Goal: Information Seeking & Learning: Learn about a topic

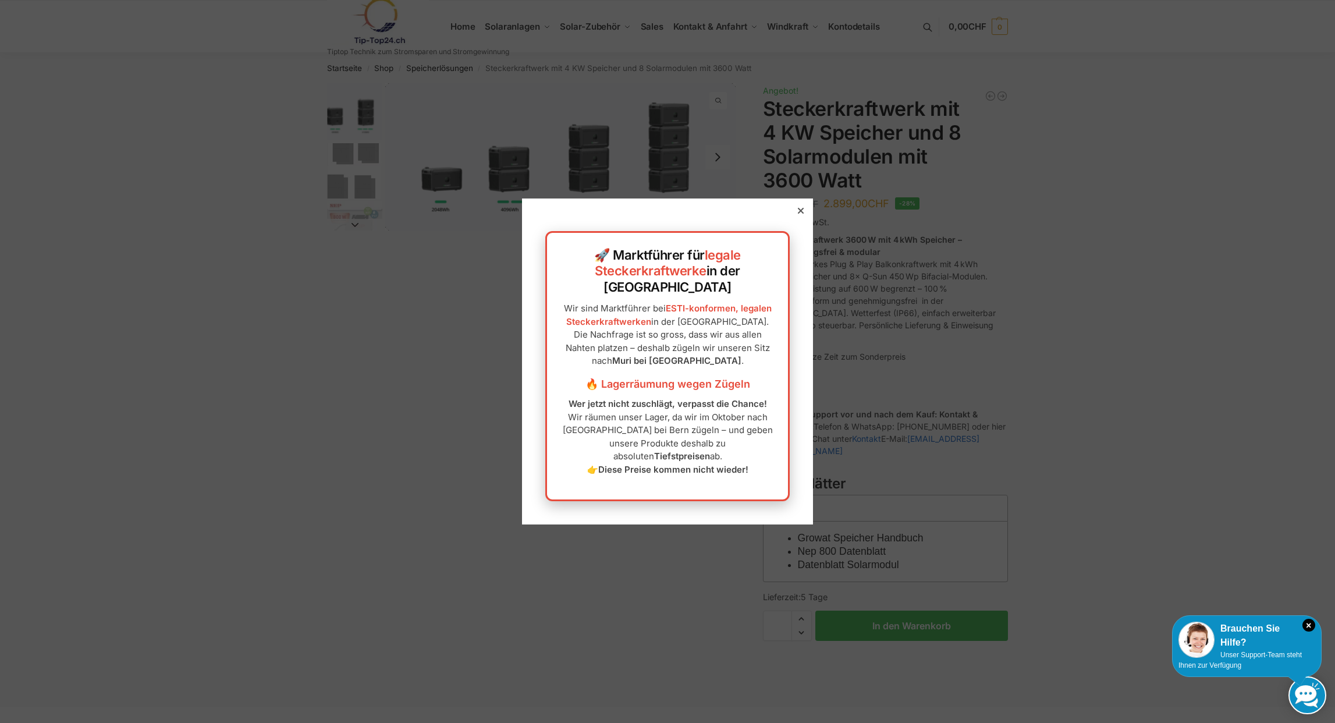
click at [800, 214] on icon at bounding box center [801, 211] width 6 height 6
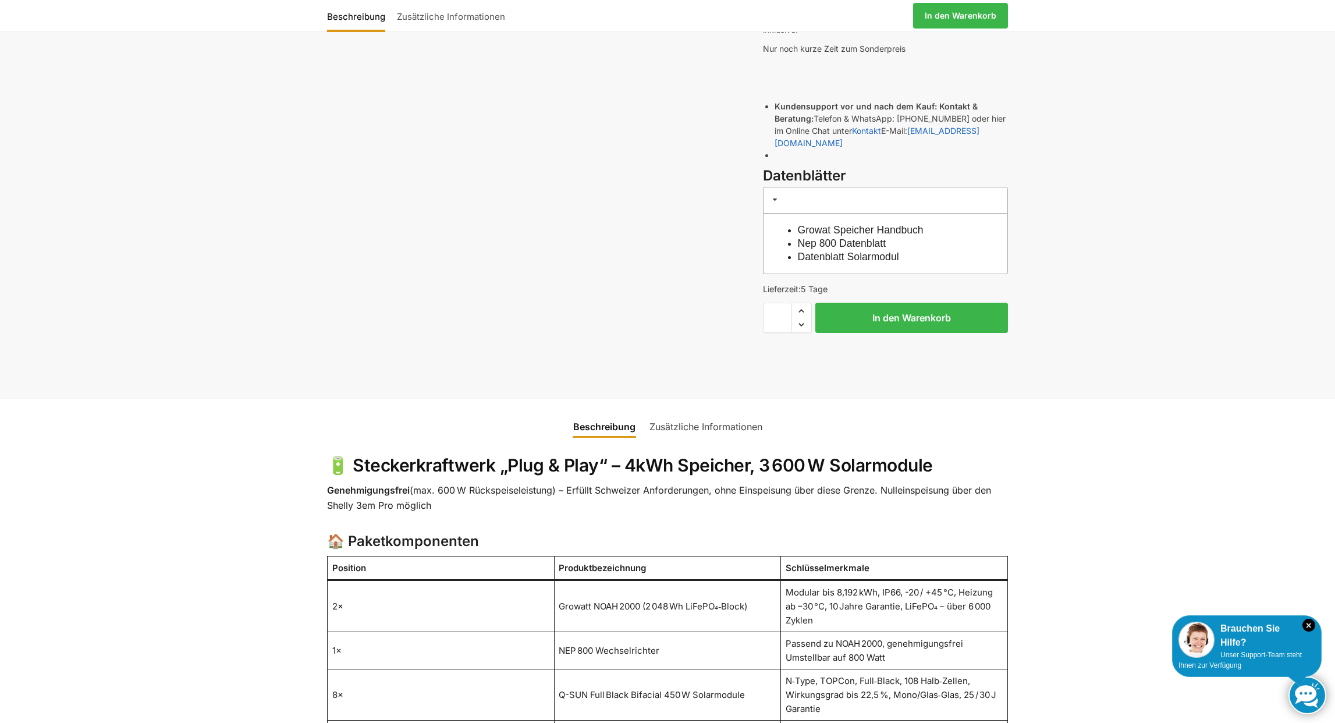
scroll to position [309, 0]
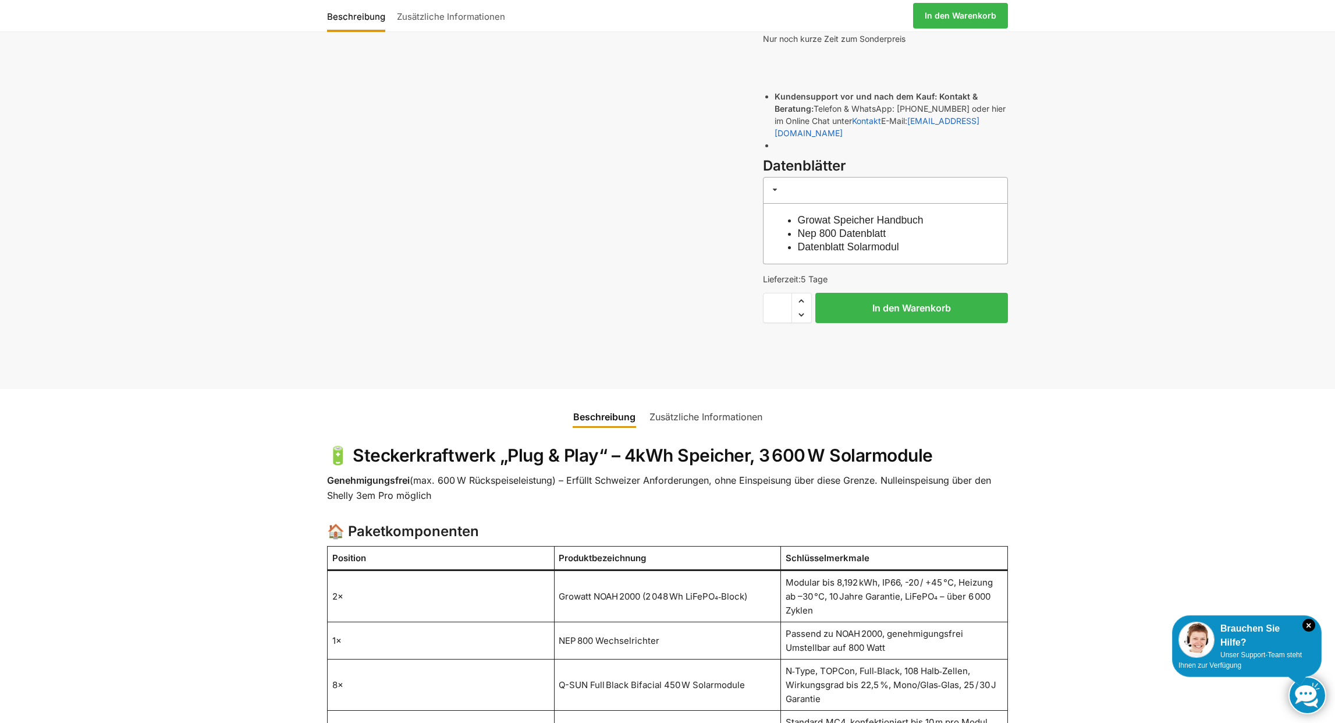
click at [693, 403] on link "Zusätzliche Informationen" at bounding box center [705, 417] width 127 height 28
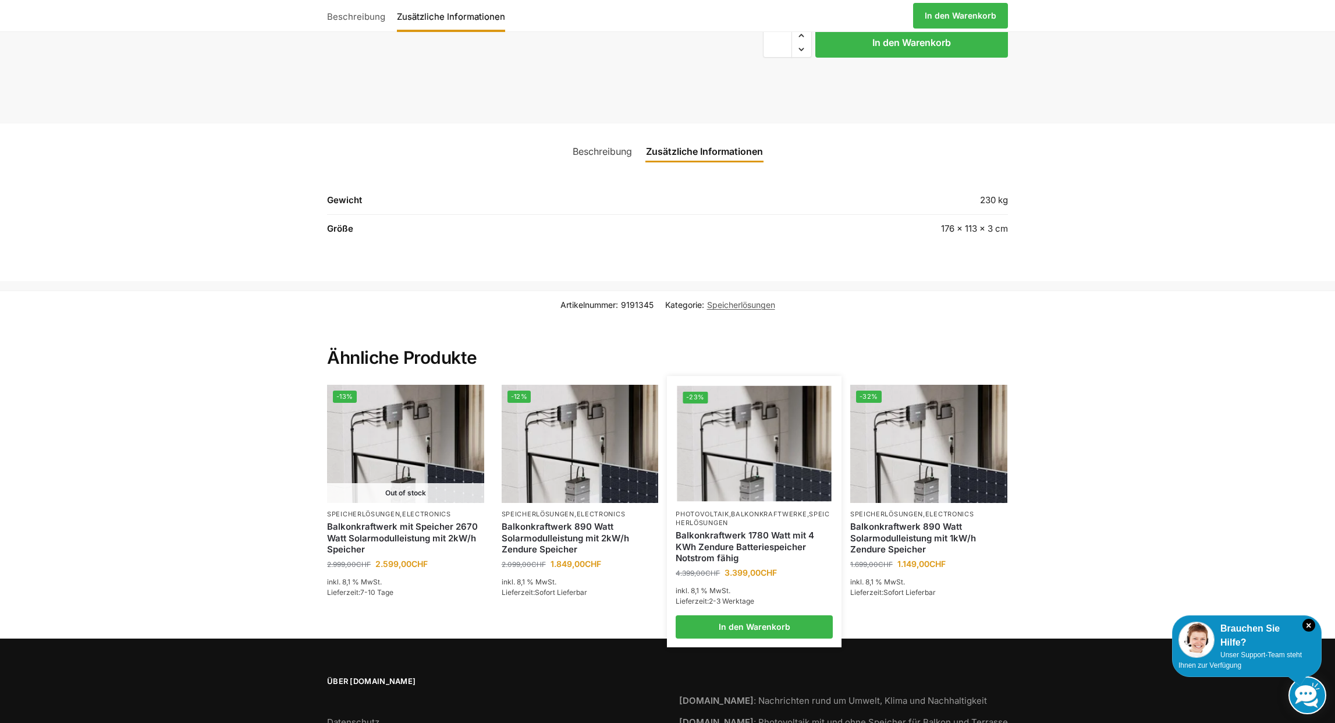
scroll to position [654, 0]
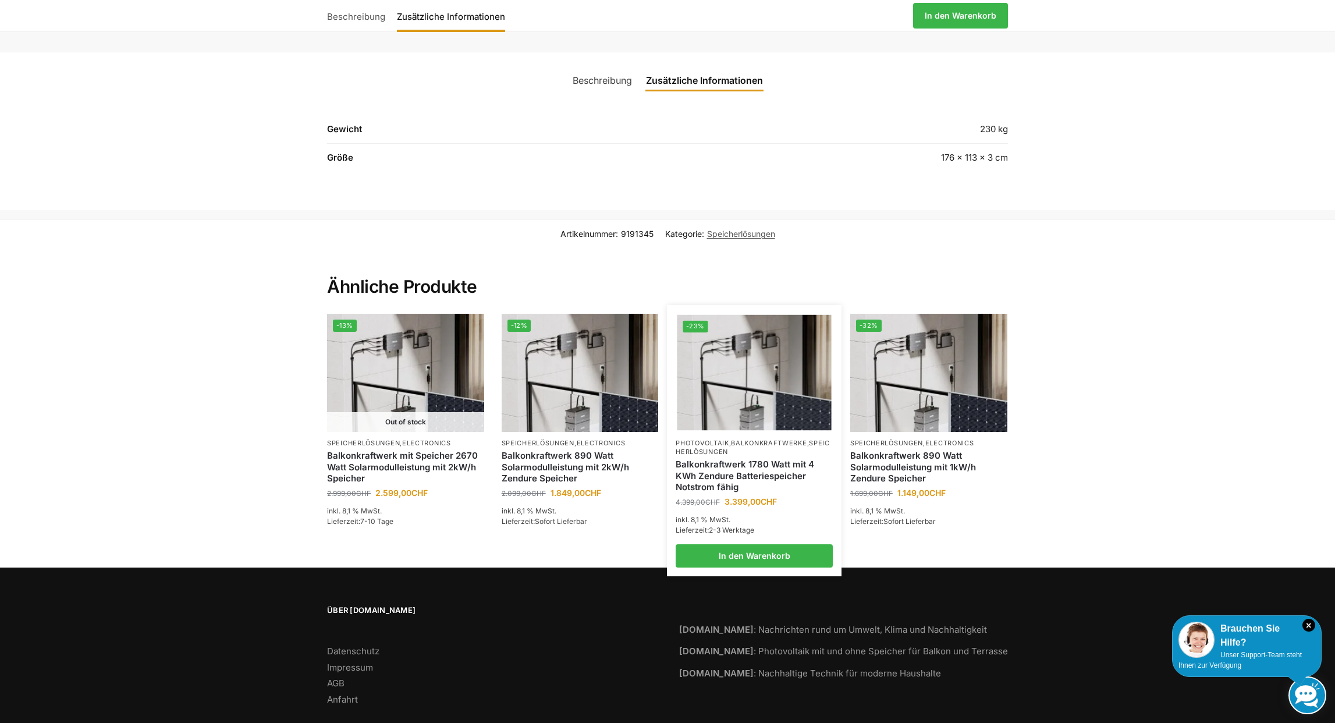
click at [725, 458] on link "Balkonkraftwerk 1780 Watt mit 4 KWh Zendure Batteriespeicher Notstrom fähig" at bounding box center [753, 475] width 157 height 34
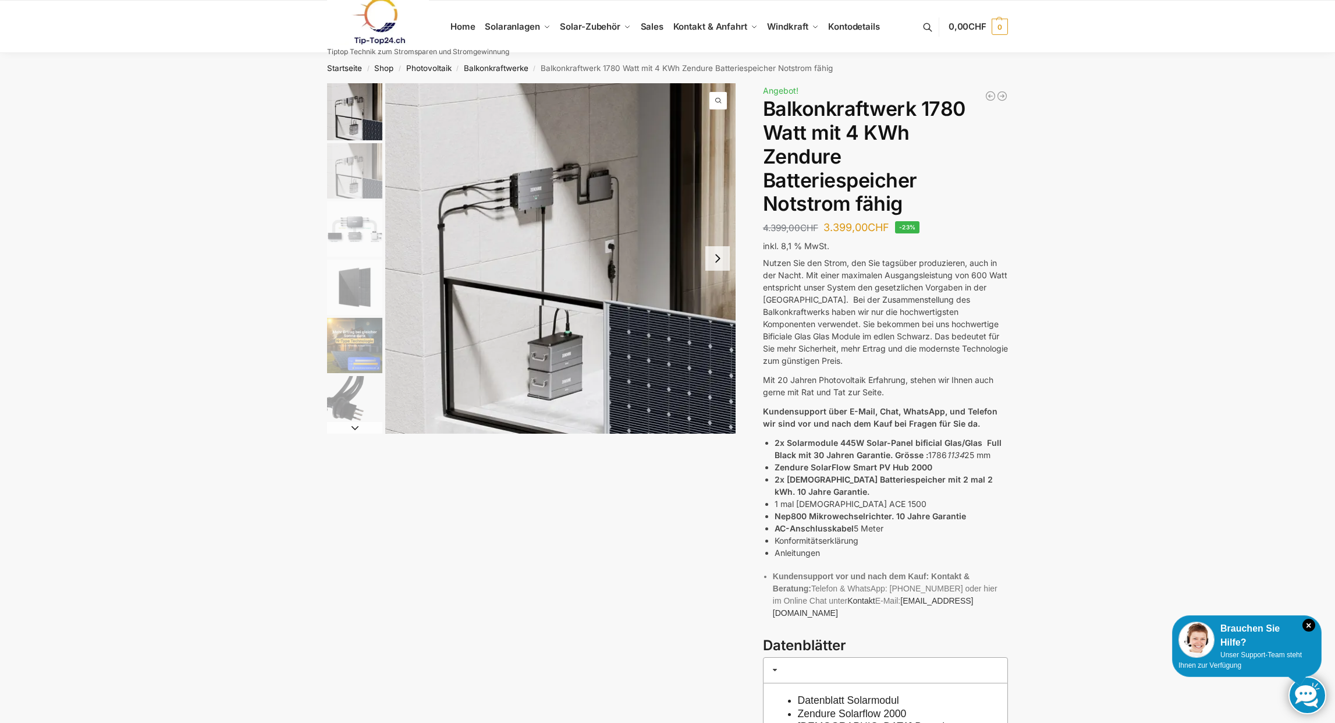
click at [352, 414] on img "6 / 11" at bounding box center [354, 403] width 55 height 55
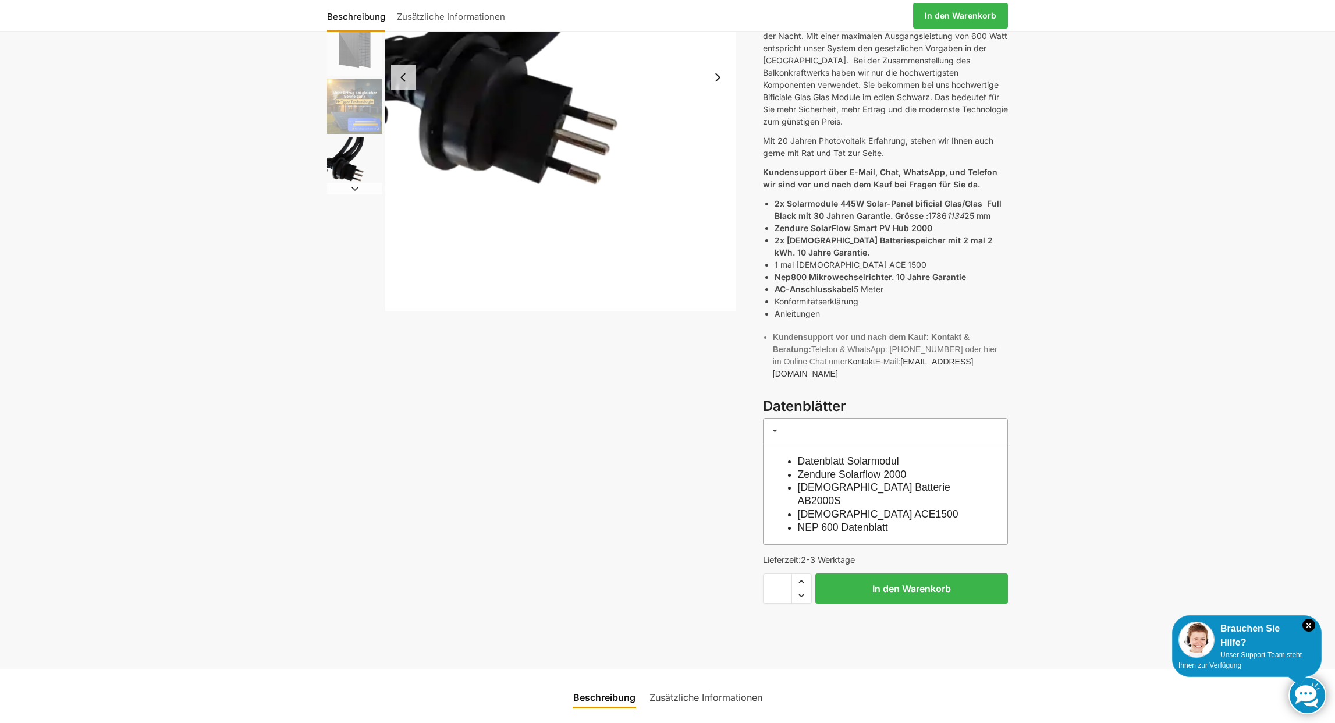
scroll to position [243, 0]
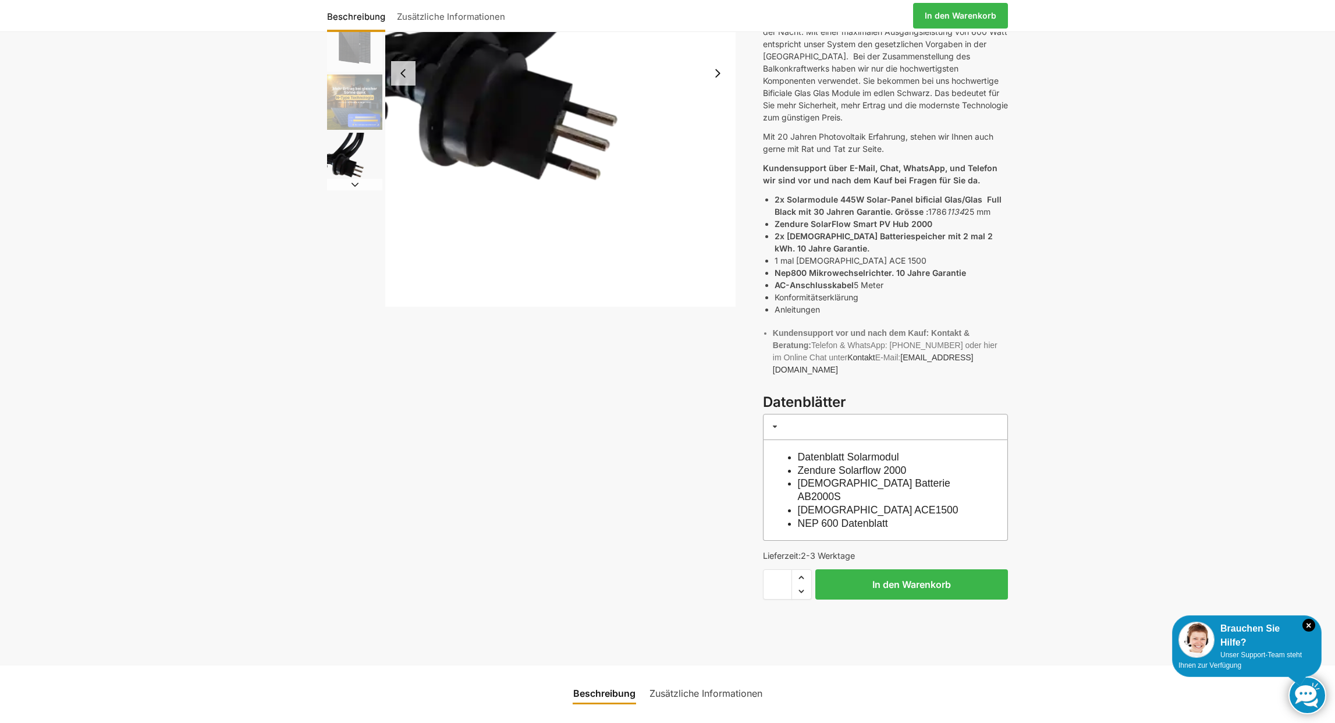
click at [687, 401] on div "Beschreibung Zusätzliche Informationen 4.399,00 CHF Ursprünglicher Preis war: 4…" at bounding box center [668, 252] width 730 height 824
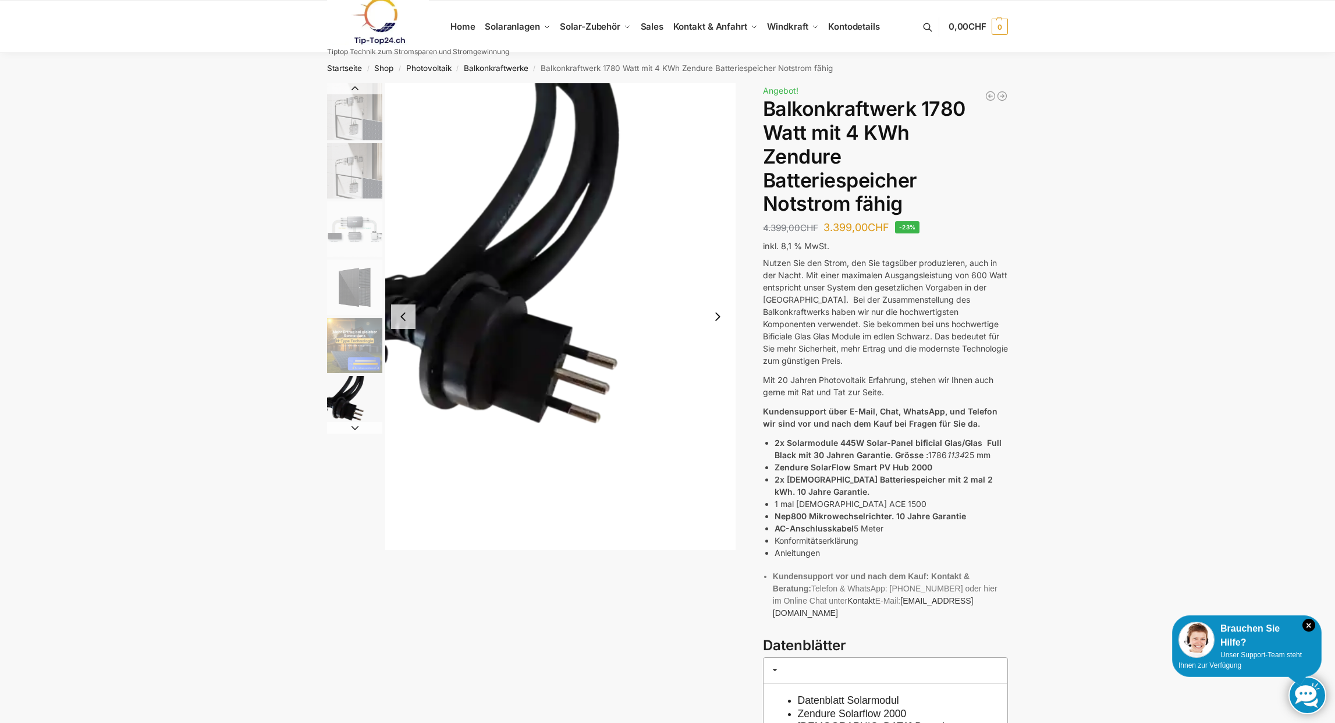
scroll to position [1, 0]
click at [376, 237] on img "3 / 11" at bounding box center [354, 228] width 55 height 55
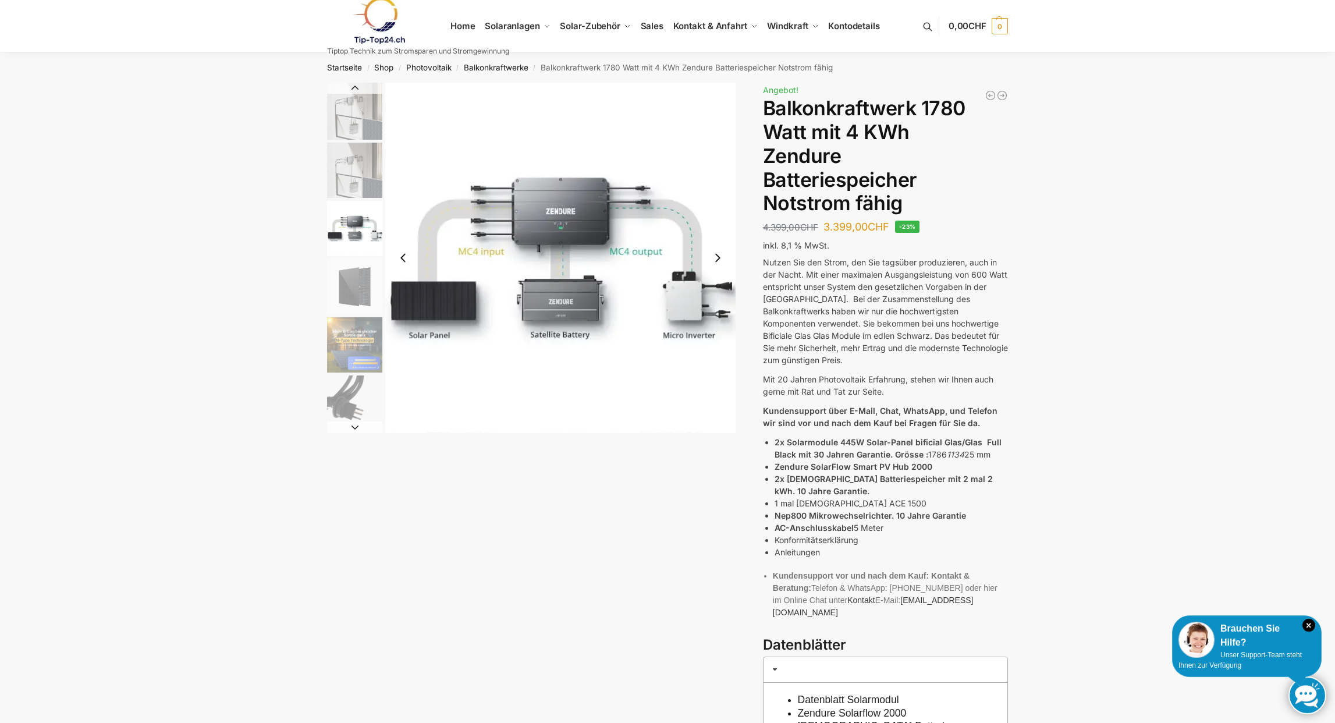
click at [359, 351] on img "5 / 11" at bounding box center [354, 344] width 55 height 55
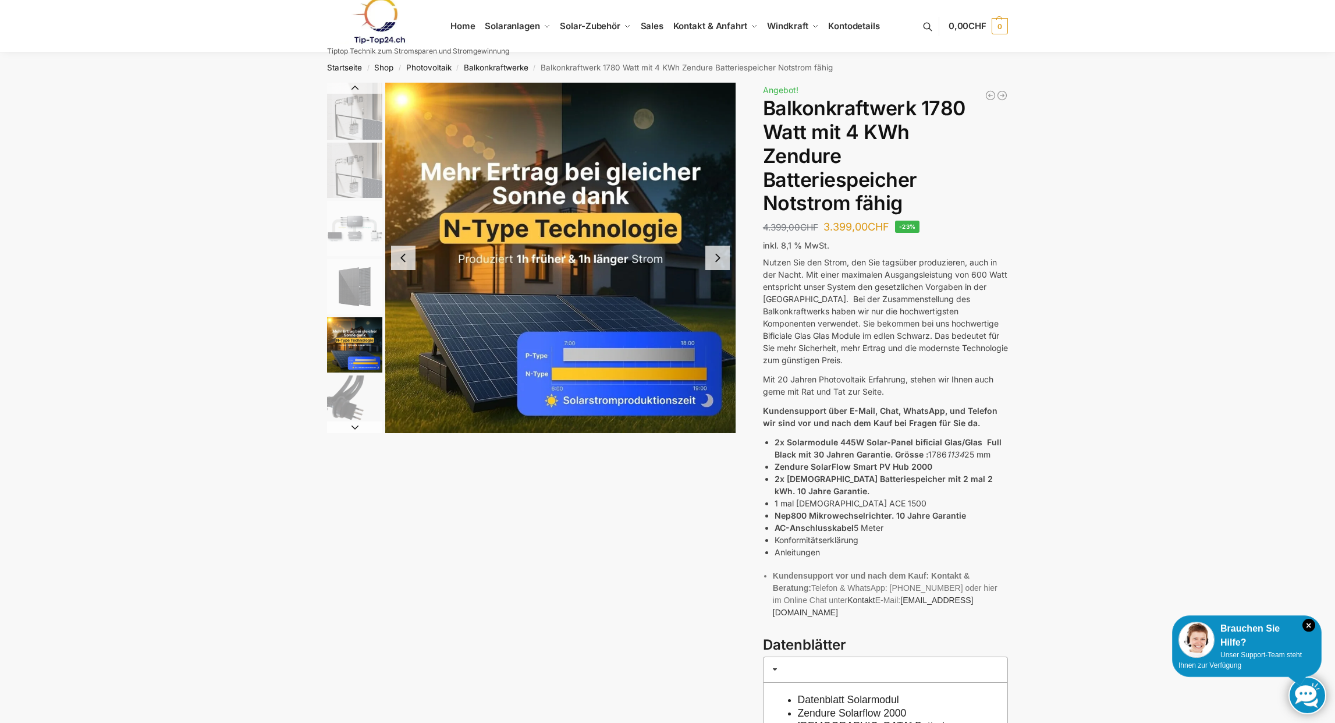
click at [365, 283] on img "4 / 11" at bounding box center [354, 286] width 55 height 55
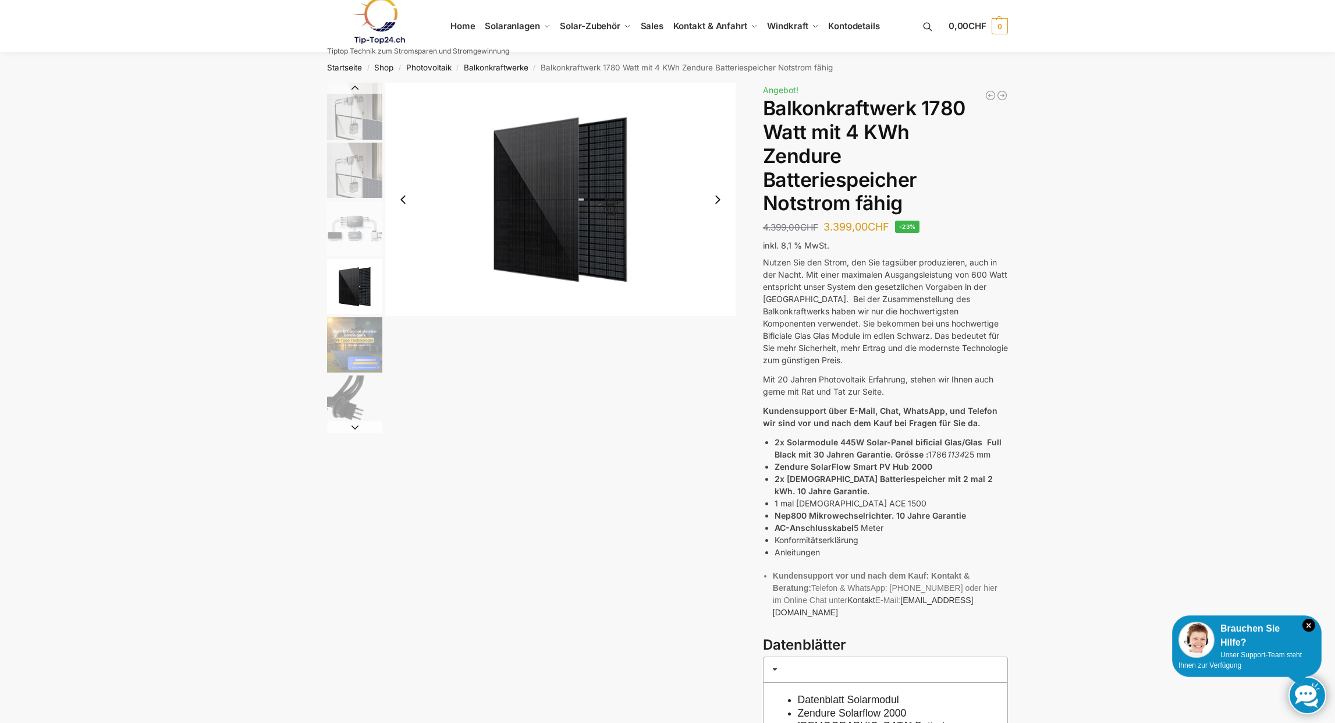
click at [371, 184] on img "2 / 11" at bounding box center [354, 170] width 55 height 55
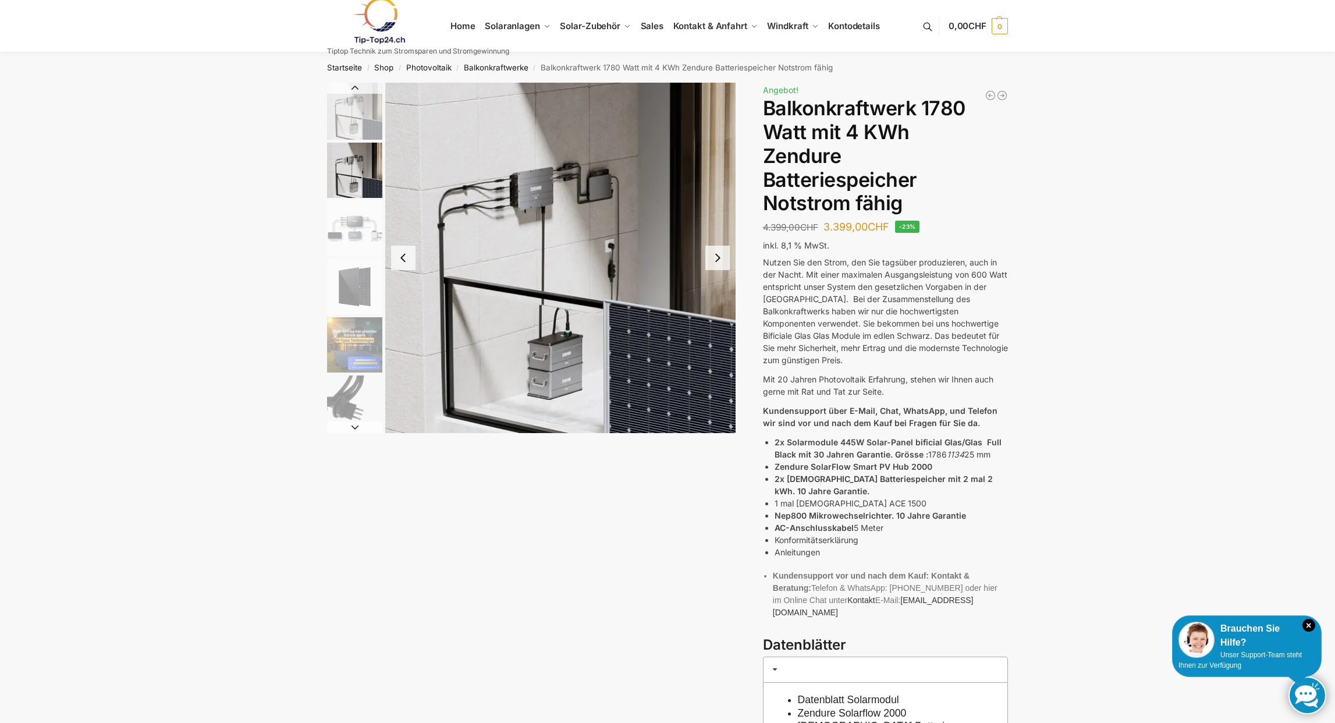
click at [369, 133] on img "1 / 11" at bounding box center [354, 111] width 55 height 57
click at [361, 187] on img "2 / 11" at bounding box center [354, 170] width 55 height 55
click at [353, 428] on button "Next slide" at bounding box center [354, 427] width 55 height 12
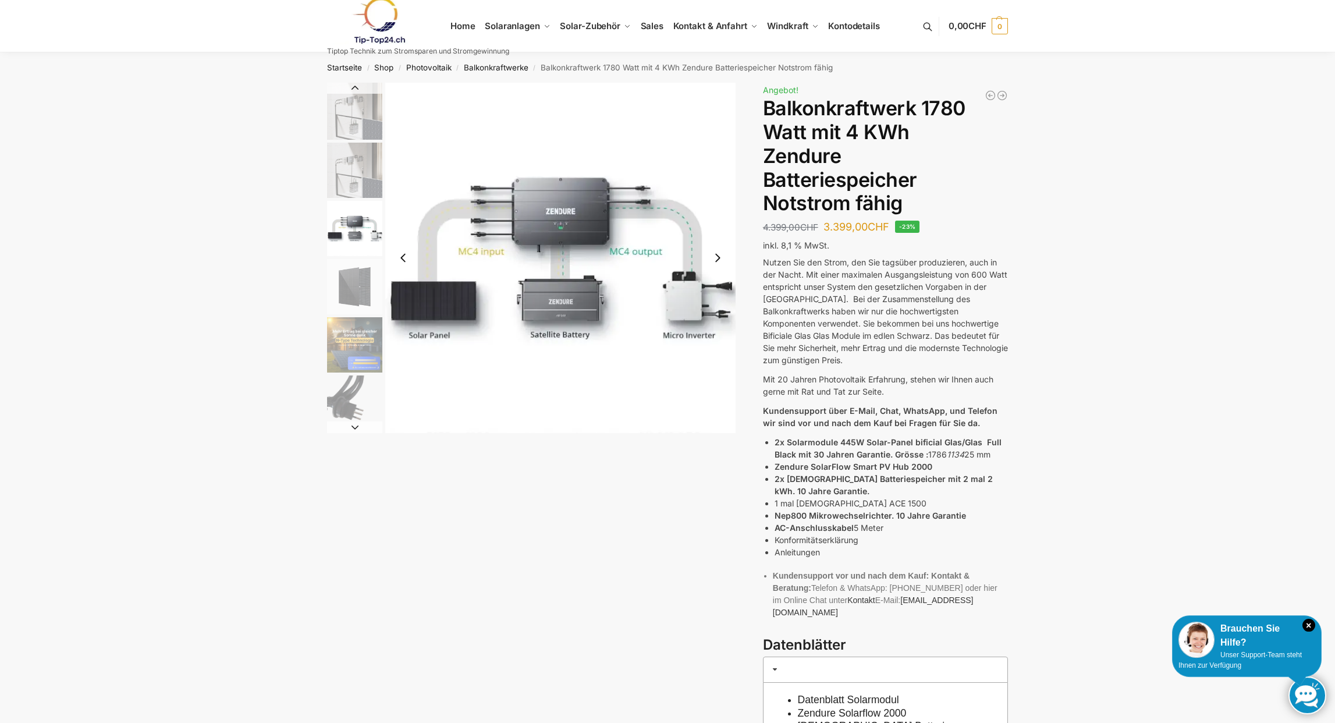
click at [353, 428] on button "Next slide" at bounding box center [354, 427] width 55 height 12
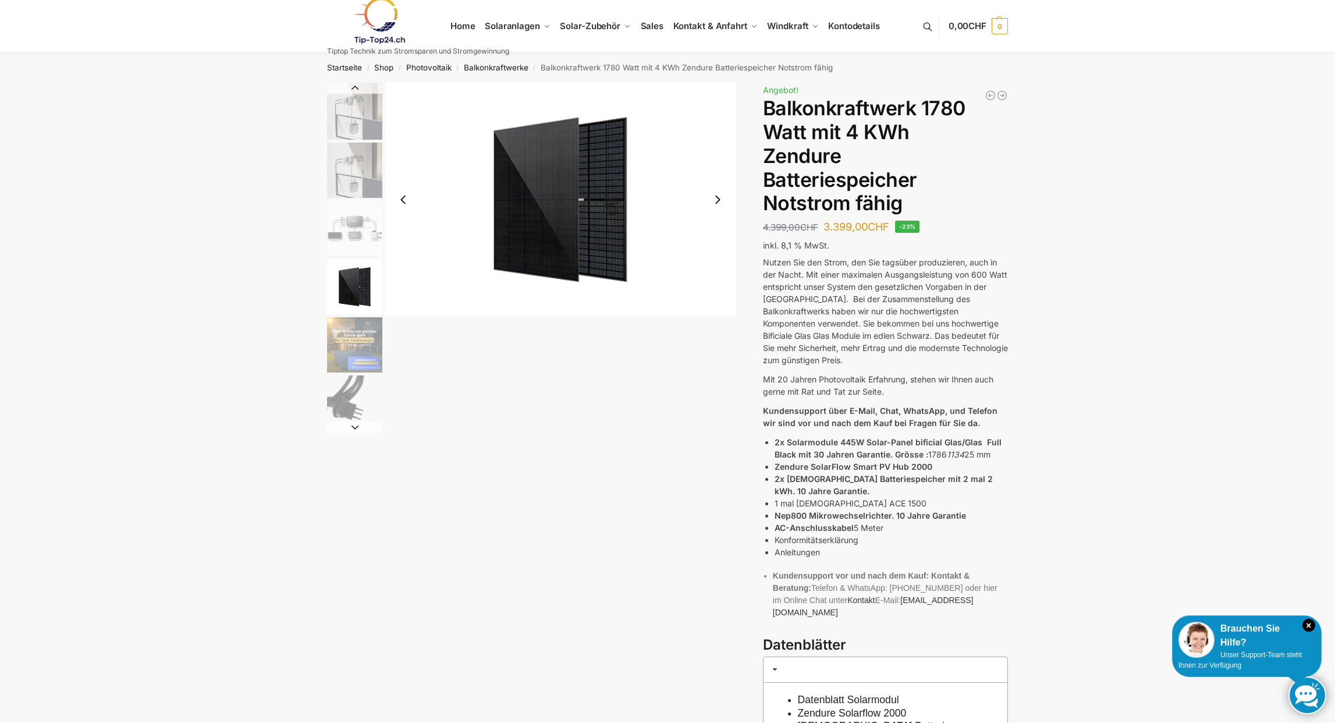
click at [353, 428] on button "Next slide" at bounding box center [354, 427] width 55 height 12
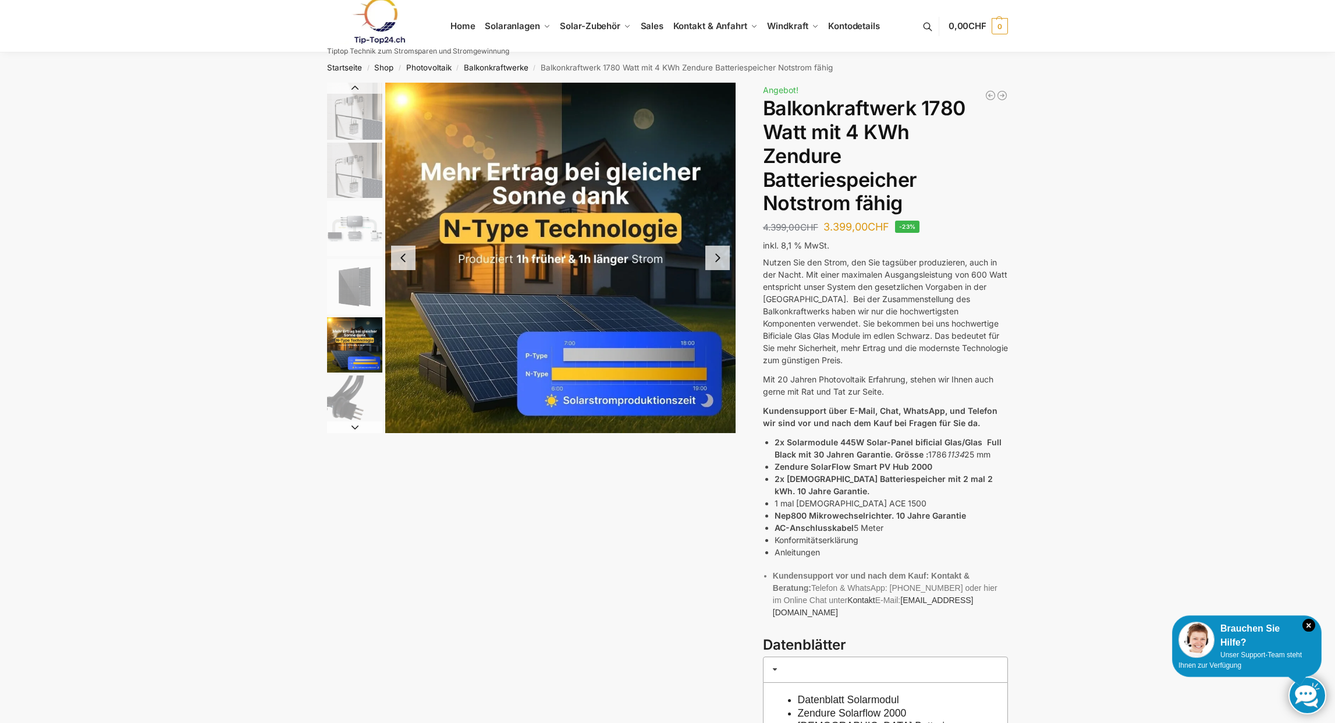
click at [353, 296] on img "4 / 11" at bounding box center [354, 286] width 55 height 55
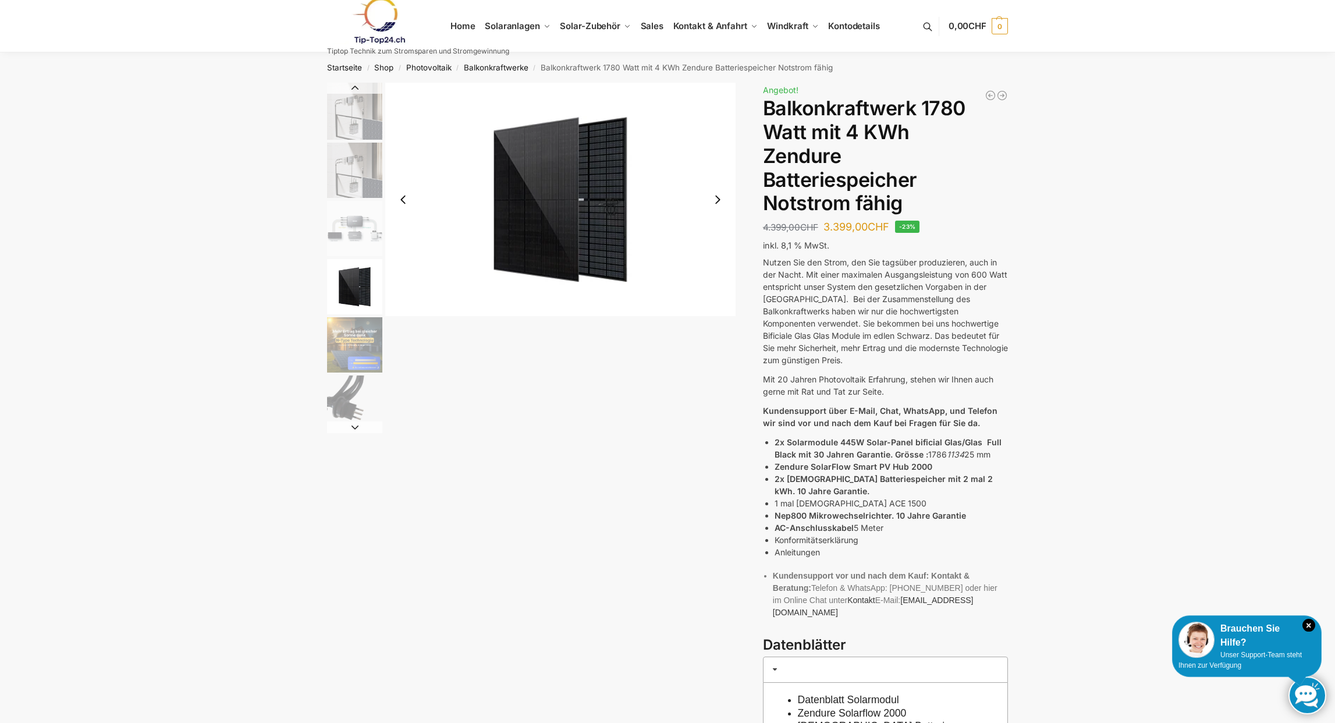
click at [725, 195] on button "Next slide" at bounding box center [717, 199] width 24 height 24
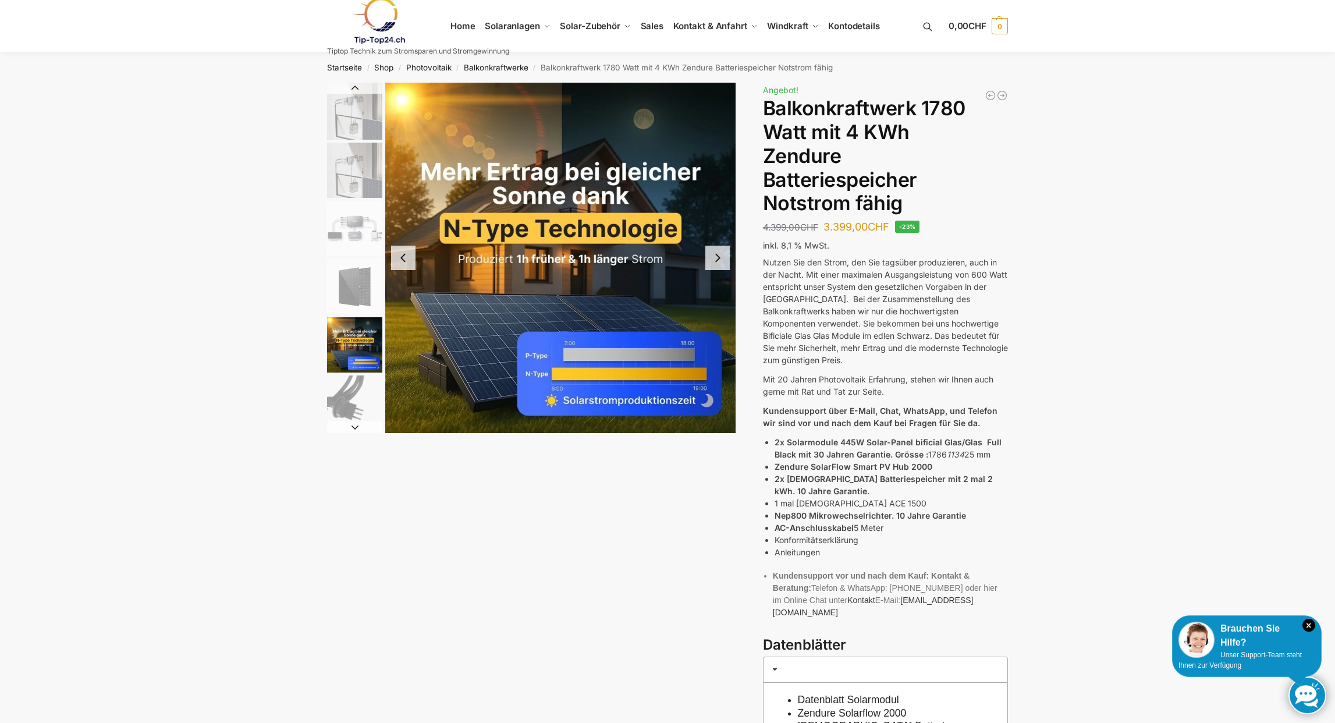
click at [725, 195] on img "5 / 11" at bounding box center [560, 258] width 350 height 350
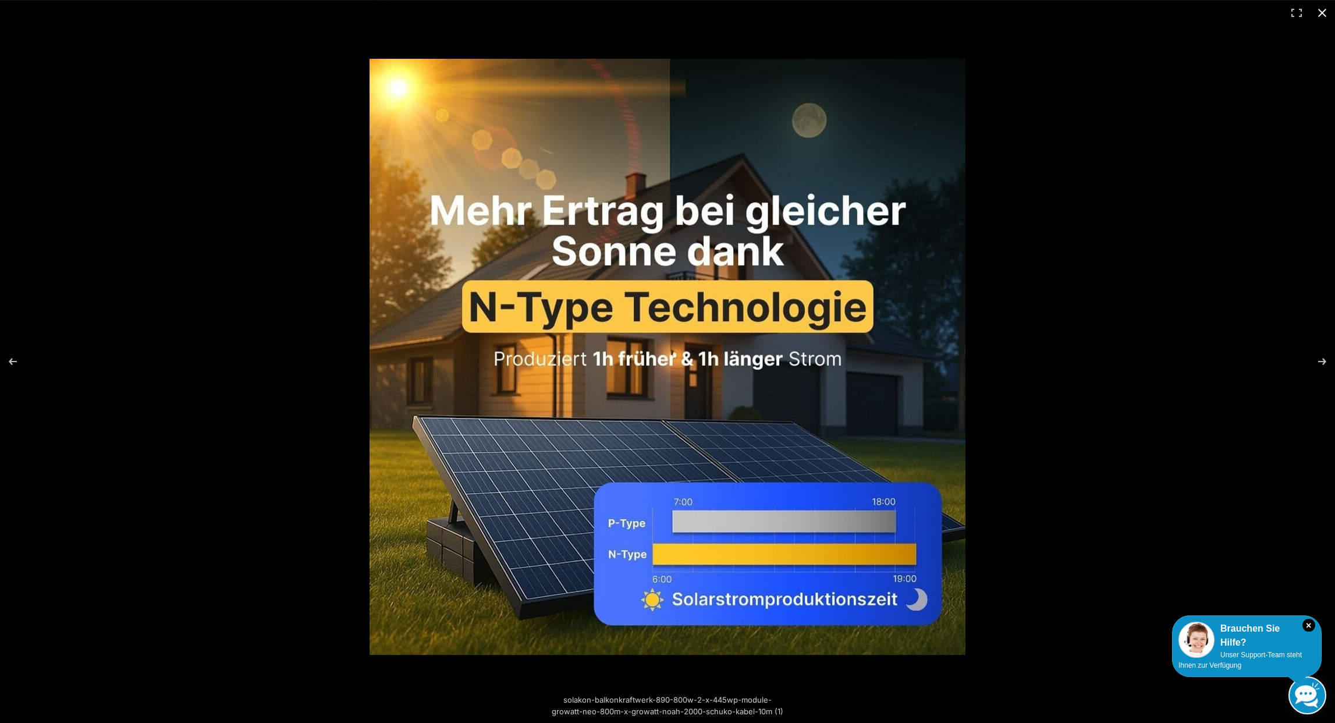
click at [1322, 16] on button "Close (Esc)" at bounding box center [1322, 13] width 26 height 26
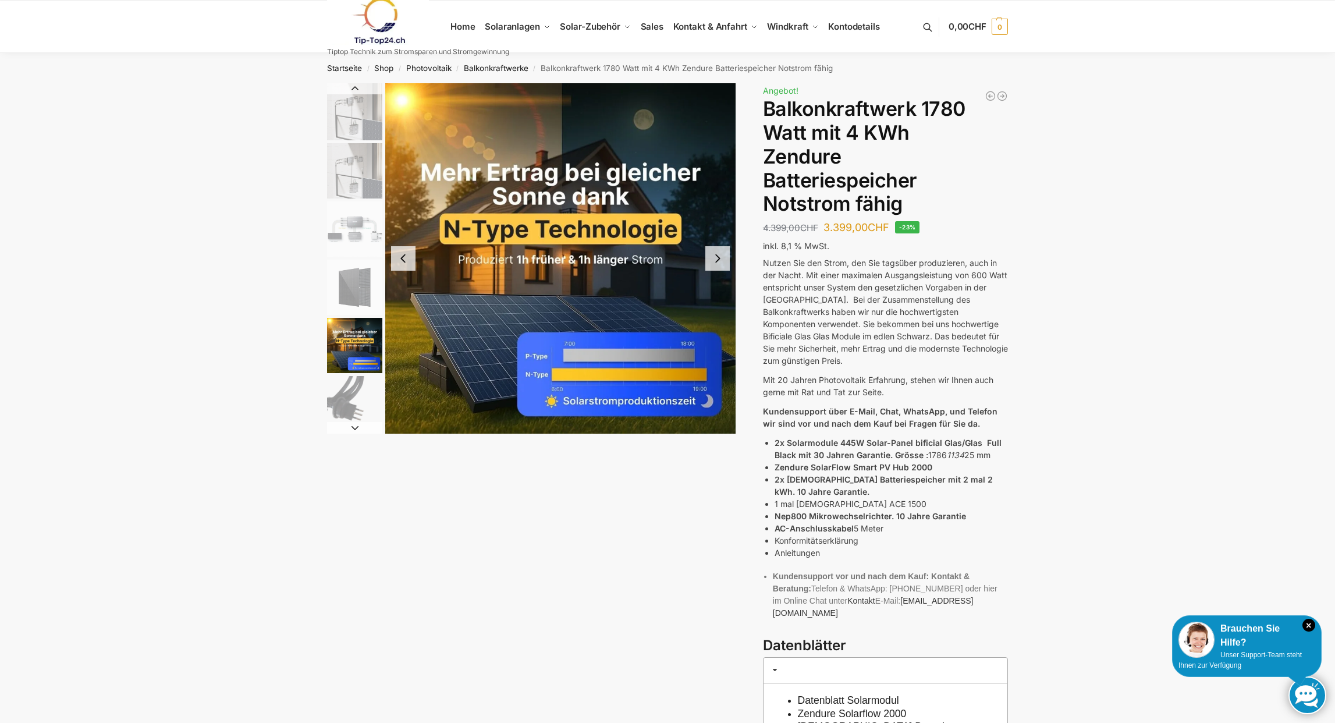
click at [361, 406] on img "6 / 11" at bounding box center [354, 403] width 55 height 55
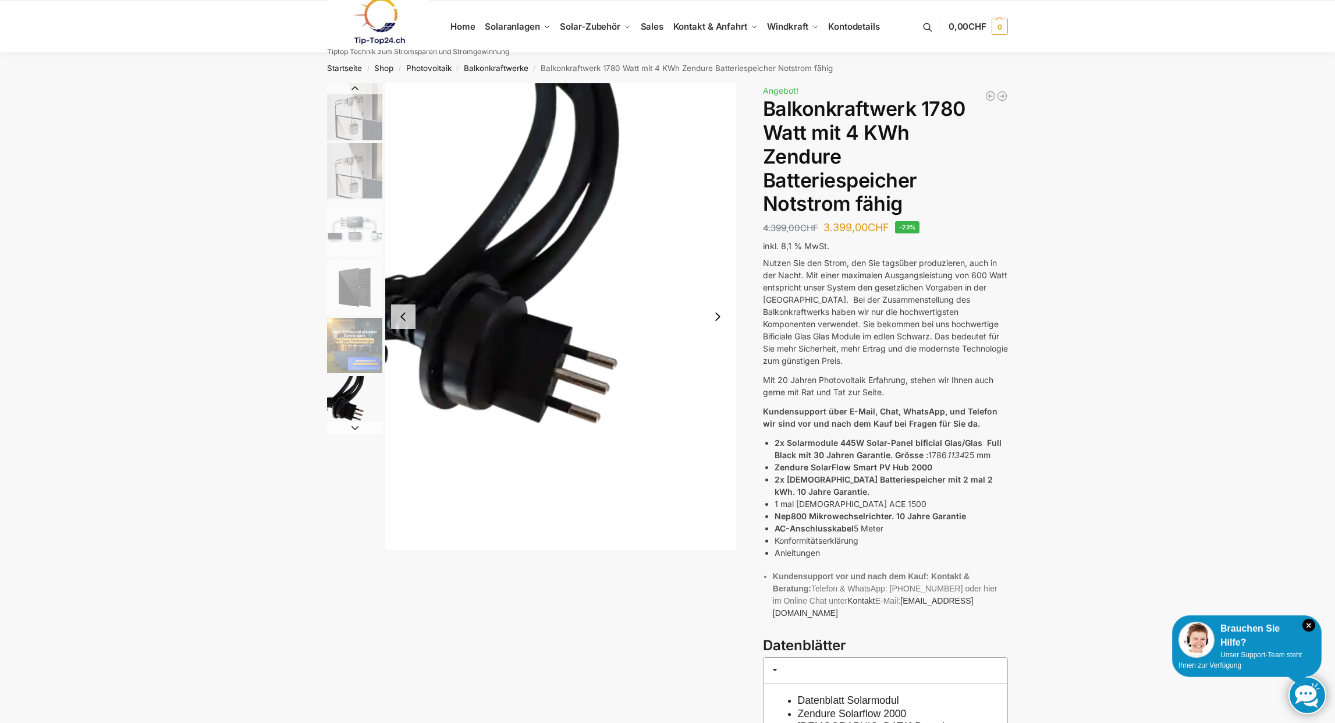
click at [355, 429] on button "Next slide" at bounding box center [354, 428] width 55 height 12
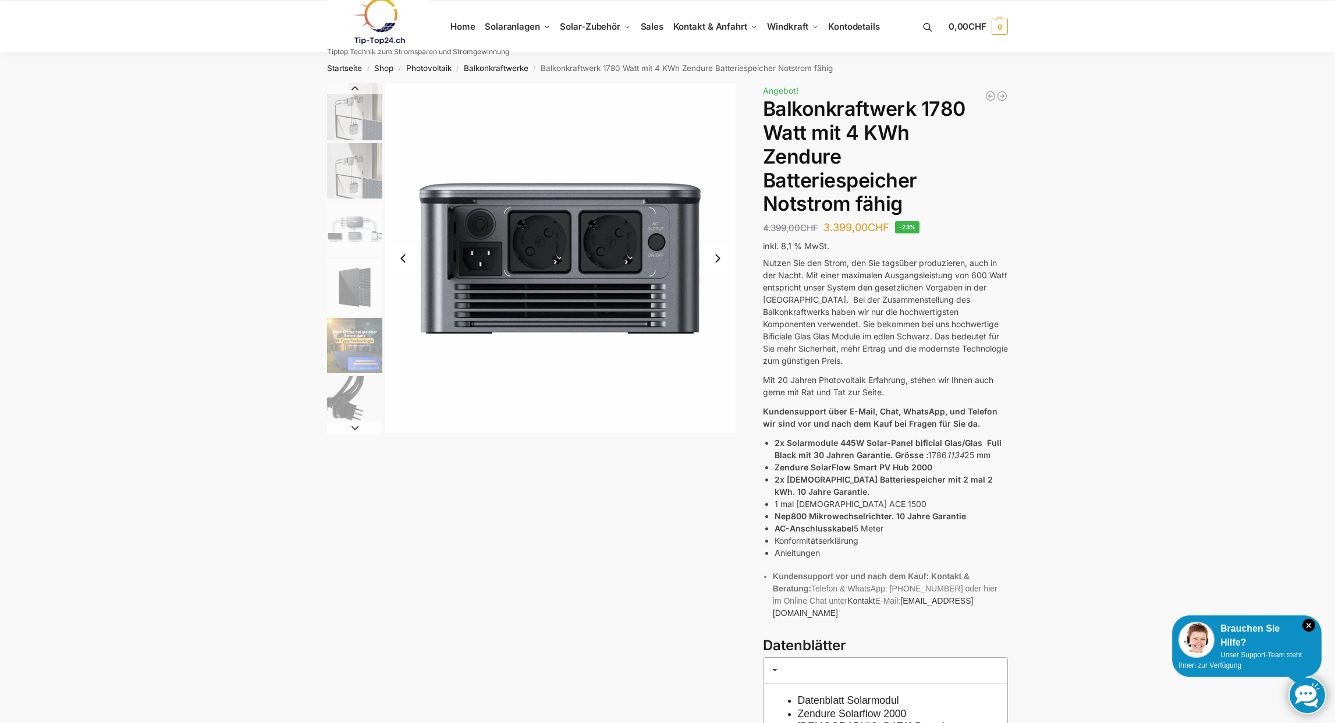
click at [717, 260] on button "Next slide" at bounding box center [717, 258] width 24 height 24
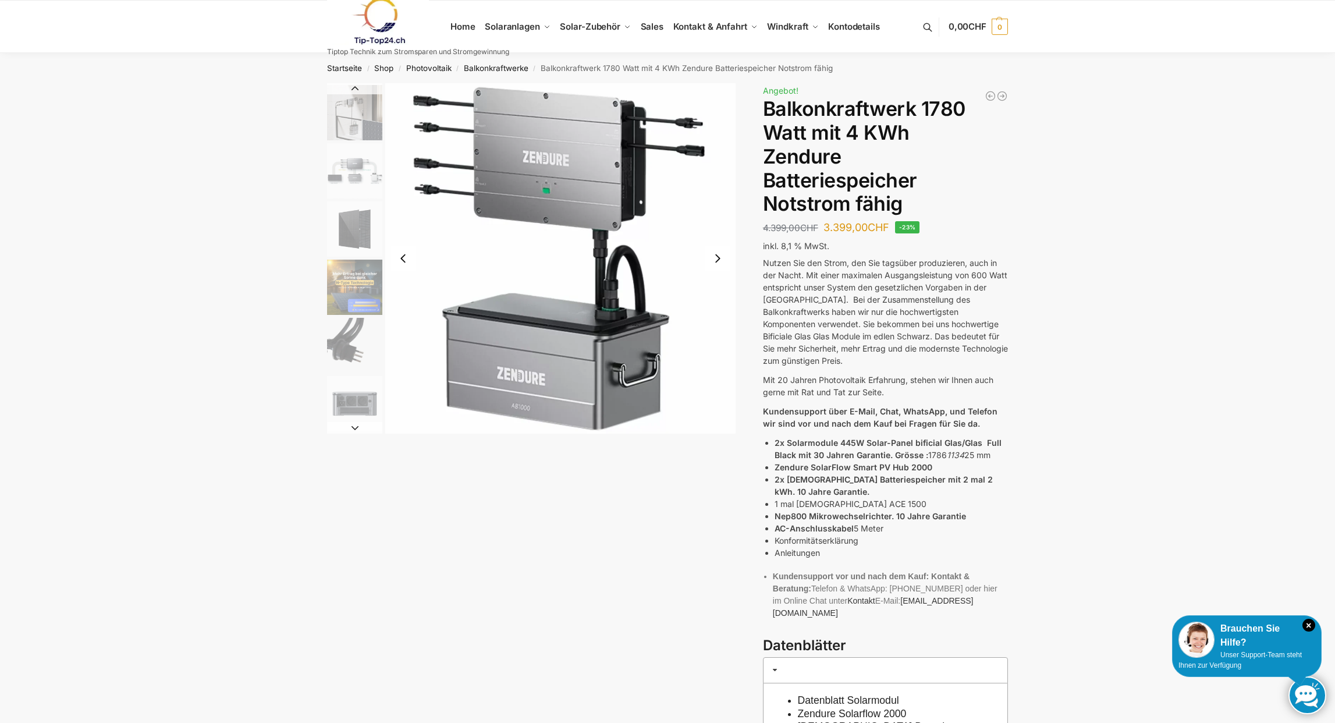
click at [717, 260] on button "Next slide" at bounding box center [717, 258] width 24 height 24
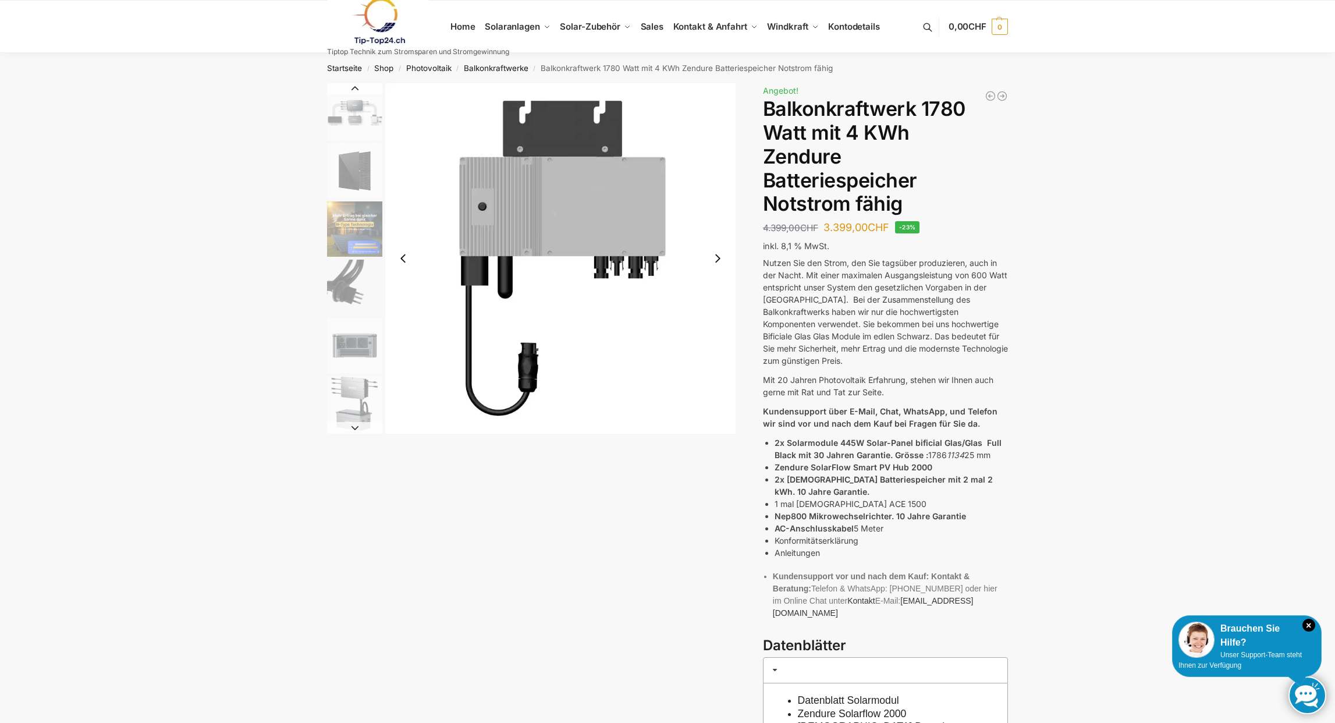
click at [717, 260] on button "Next slide" at bounding box center [717, 258] width 24 height 24
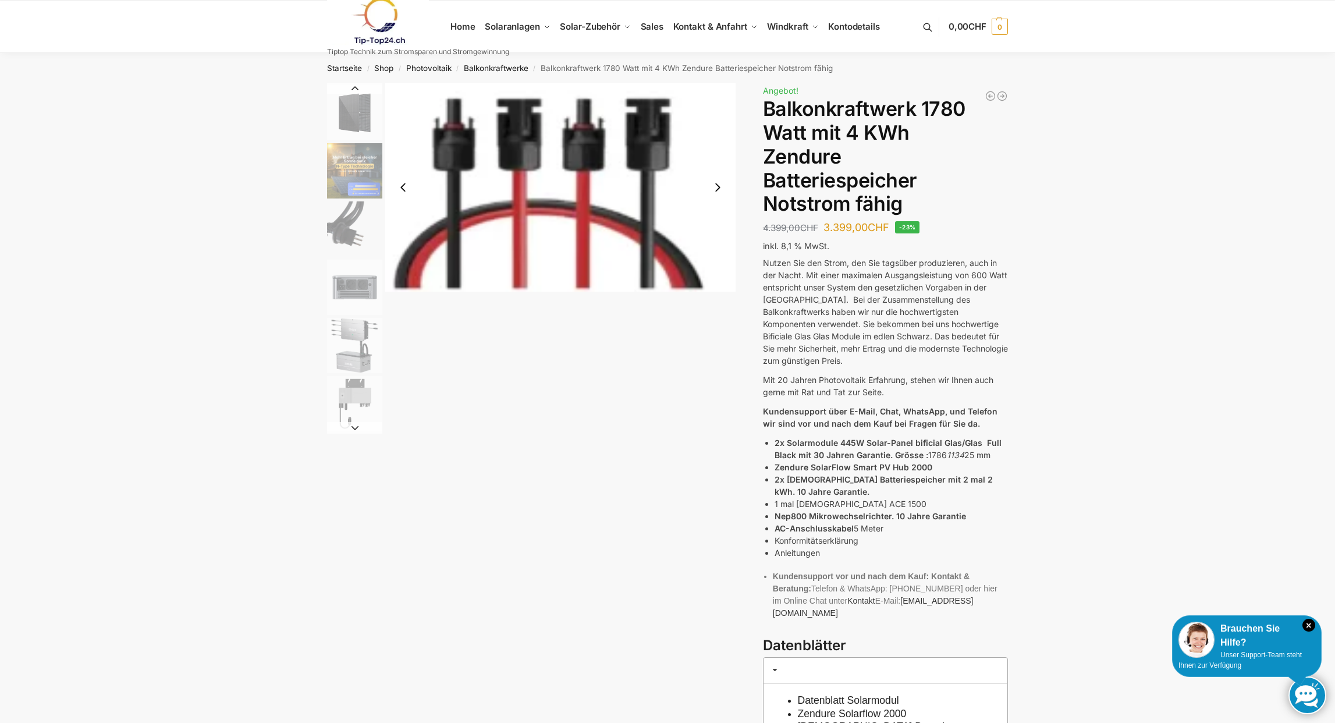
click at [718, 189] on button "Next slide" at bounding box center [717, 187] width 24 height 24
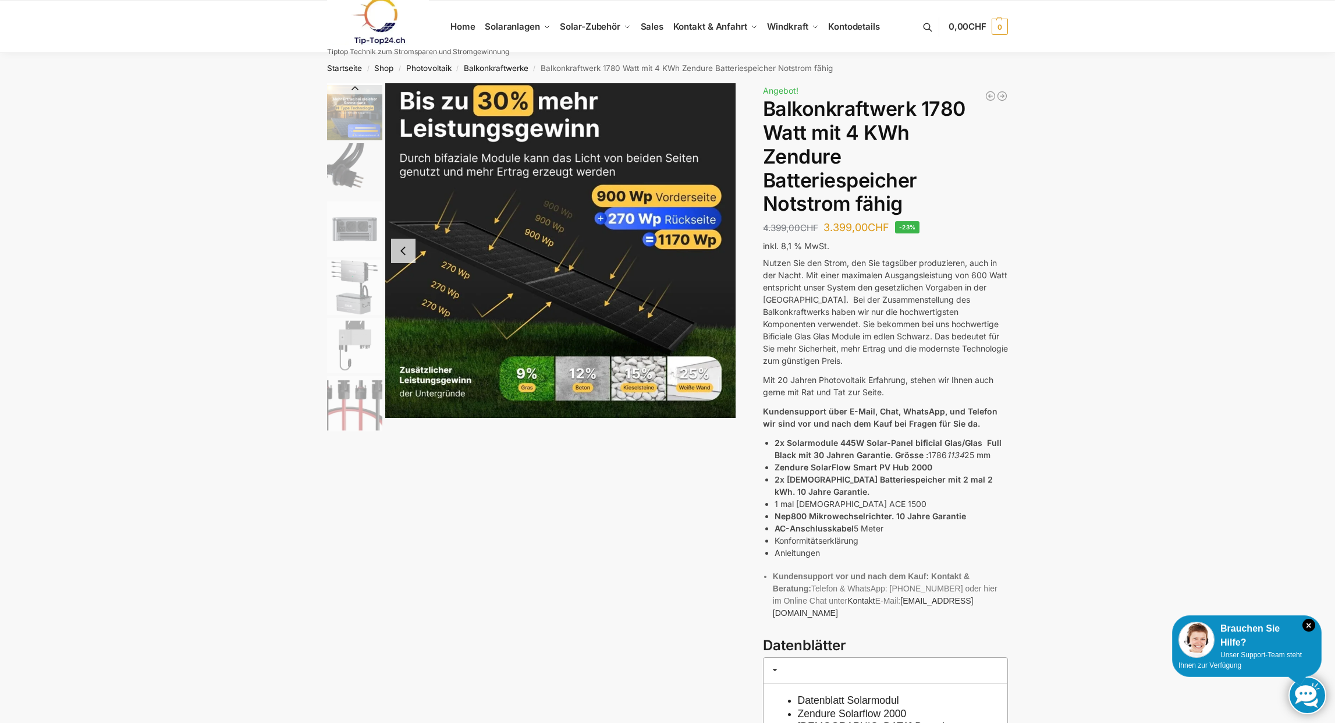
click at [718, 189] on img "11 / 11" at bounding box center [560, 250] width 350 height 335
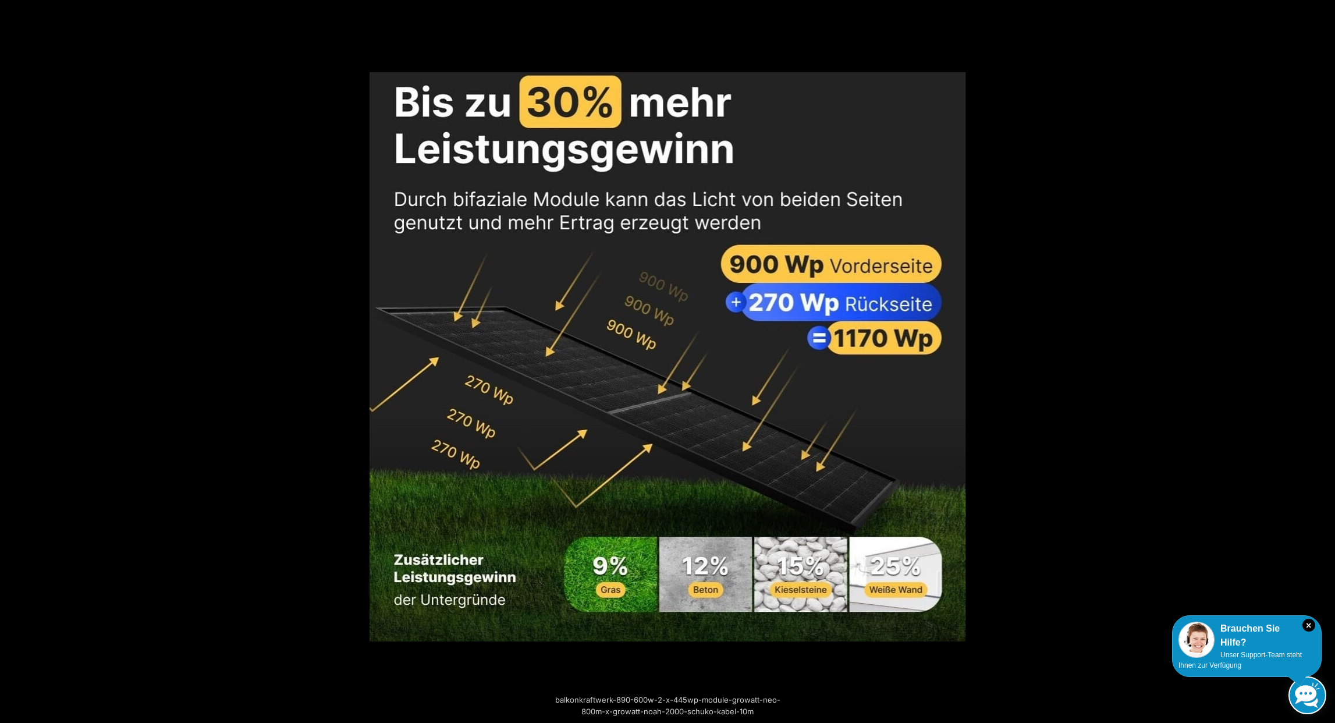
click at [13, 361] on button "Previous (arrow left)" at bounding box center [20, 361] width 41 height 58
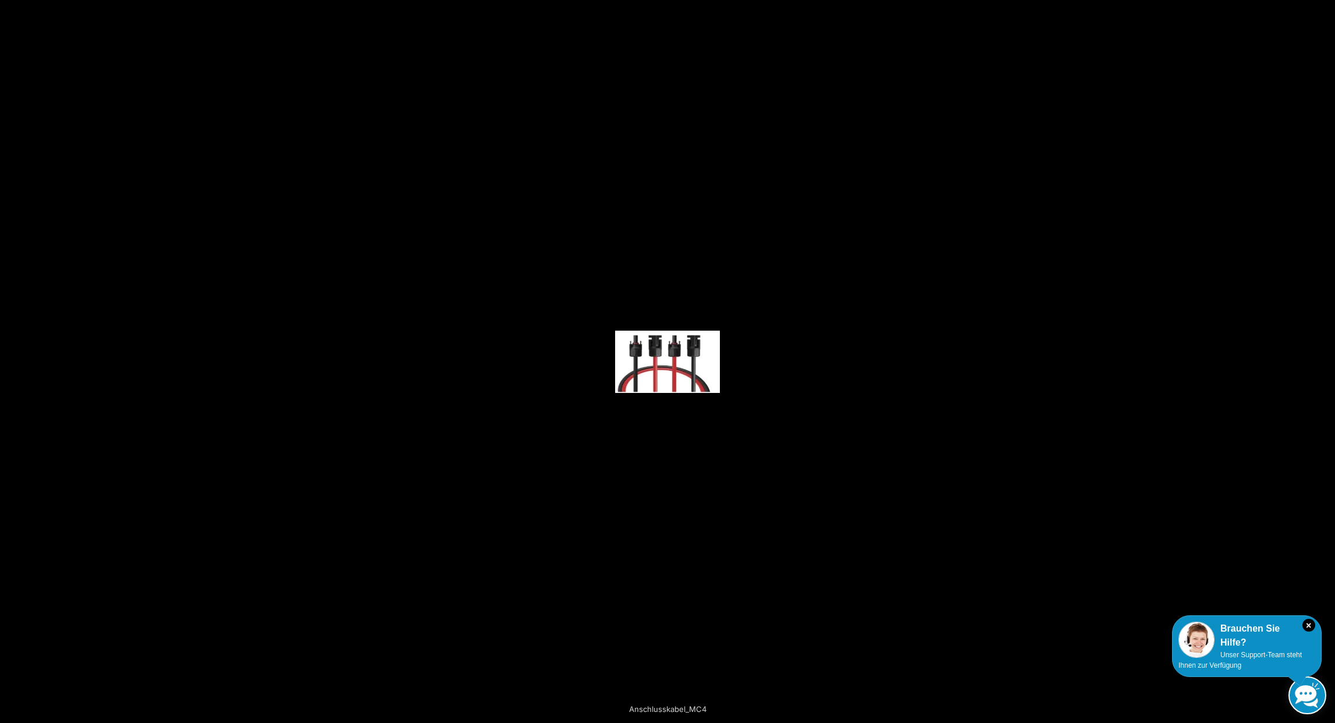
click at [13, 361] on button "Previous (arrow left)" at bounding box center [20, 361] width 41 height 58
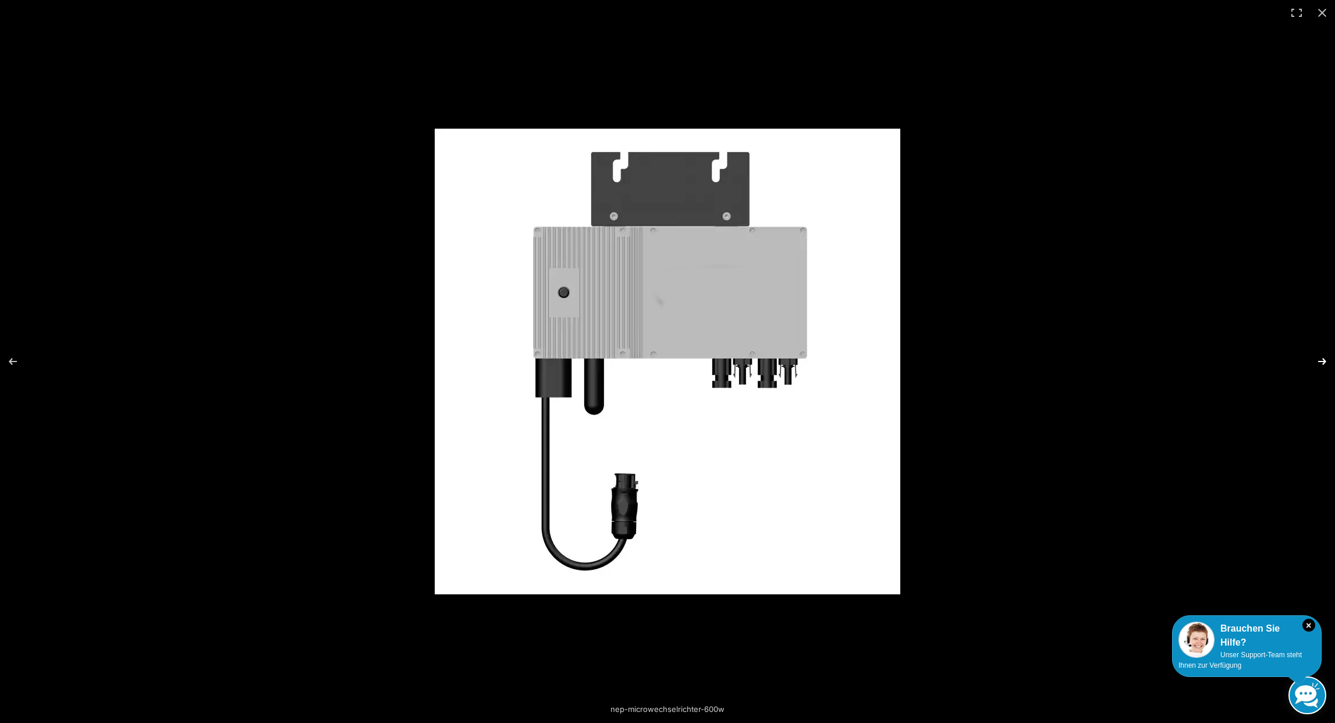
click at [1324, 365] on button "Next (arrow right)" at bounding box center [1314, 361] width 41 height 58
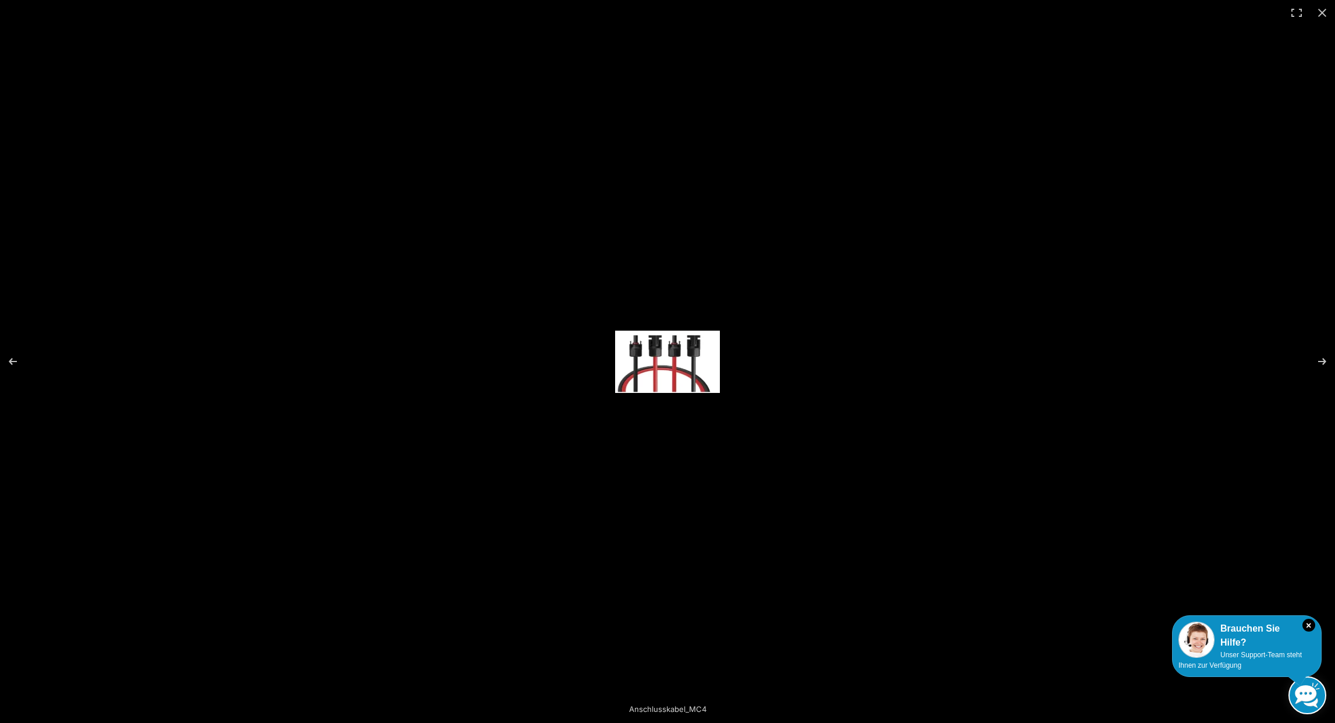
click at [676, 360] on img at bounding box center [667, 361] width 105 height 62
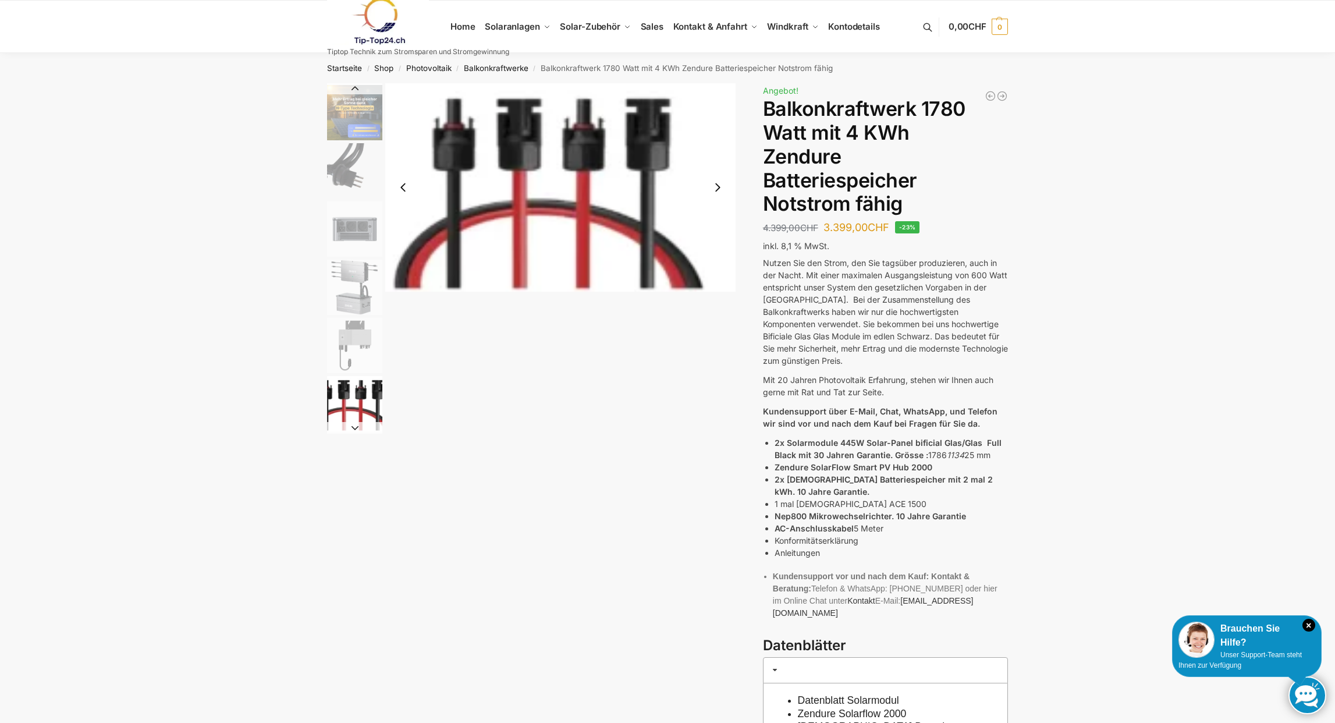
click at [499, 66] on link "Balkonkraftwerke" at bounding box center [496, 67] width 65 height 9
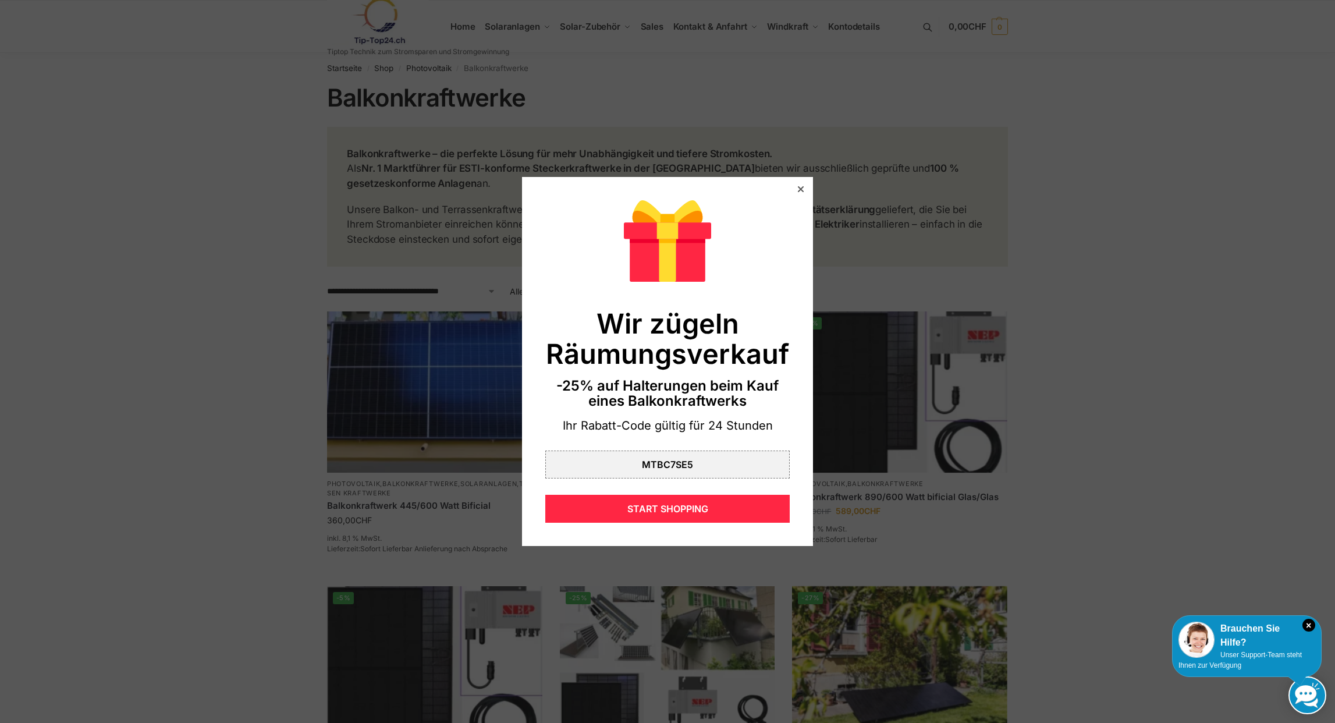
click at [793, 187] on div "Wir zügeln Räumungsverkauf -25% auf Halterungen beim Kauf eines Balkonkraftwerk…" at bounding box center [667, 361] width 291 height 369
click at [801, 190] on icon at bounding box center [801, 189] width 6 height 6
